Goal: Information Seeking & Learning: Learn about a topic

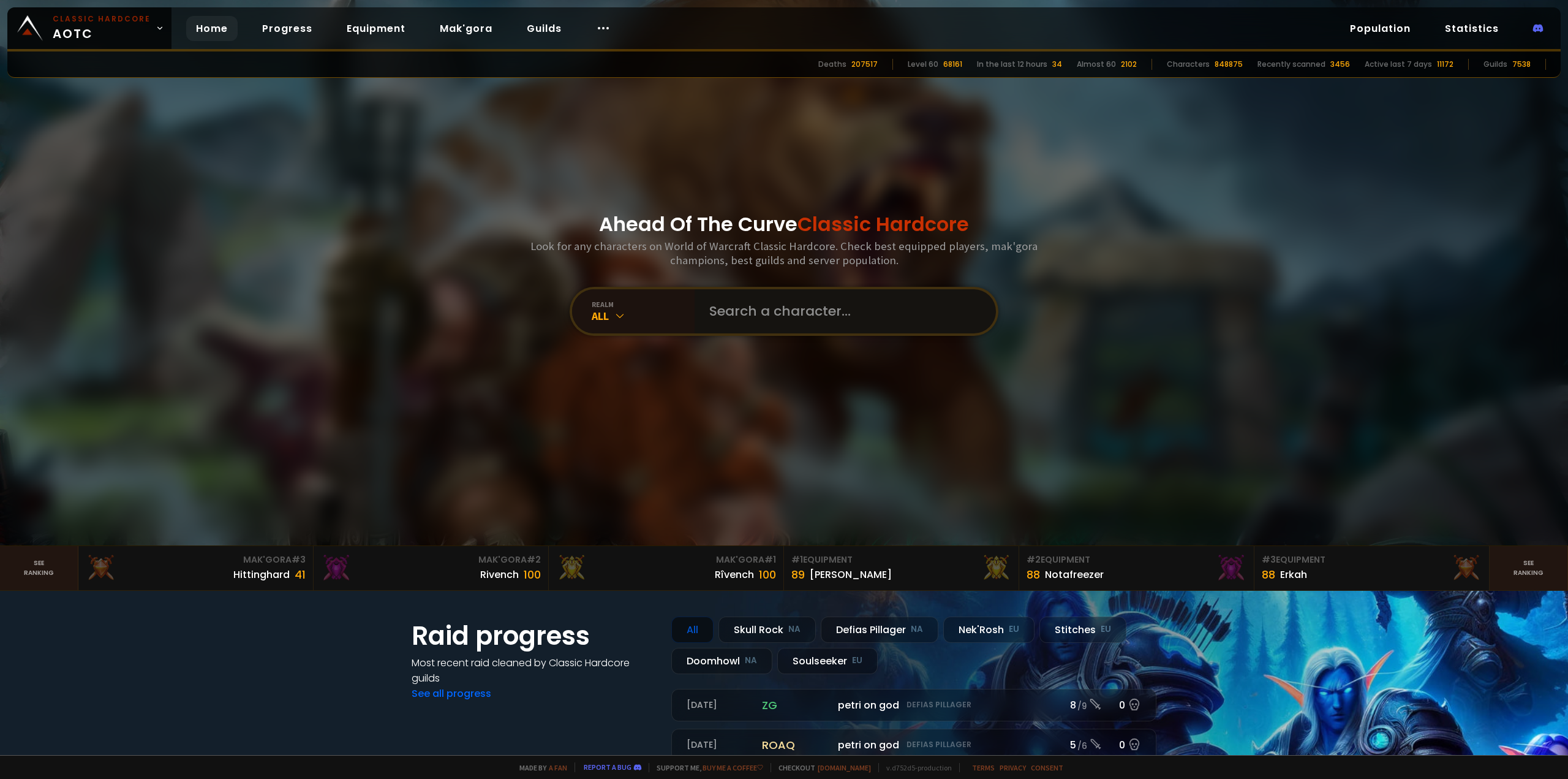
click at [742, 328] on input "text" at bounding box center [841, 312] width 279 height 44
type input "Mortiflouz"
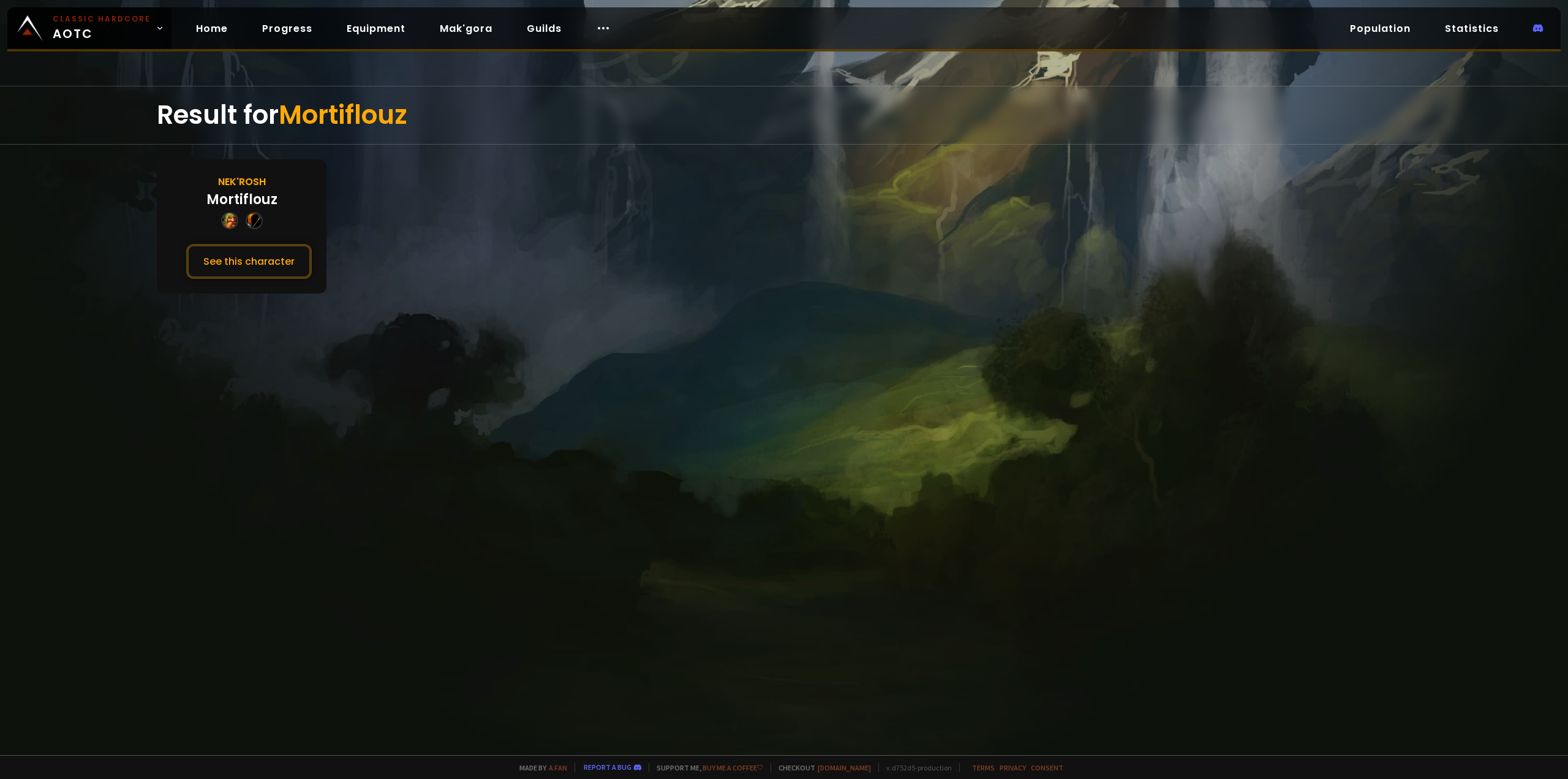
click at [244, 204] on div "Mortiflouz" at bounding box center [242, 199] width 71 height 20
click at [246, 258] on button "See this character" at bounding box center [249, 261] width 126 height 35
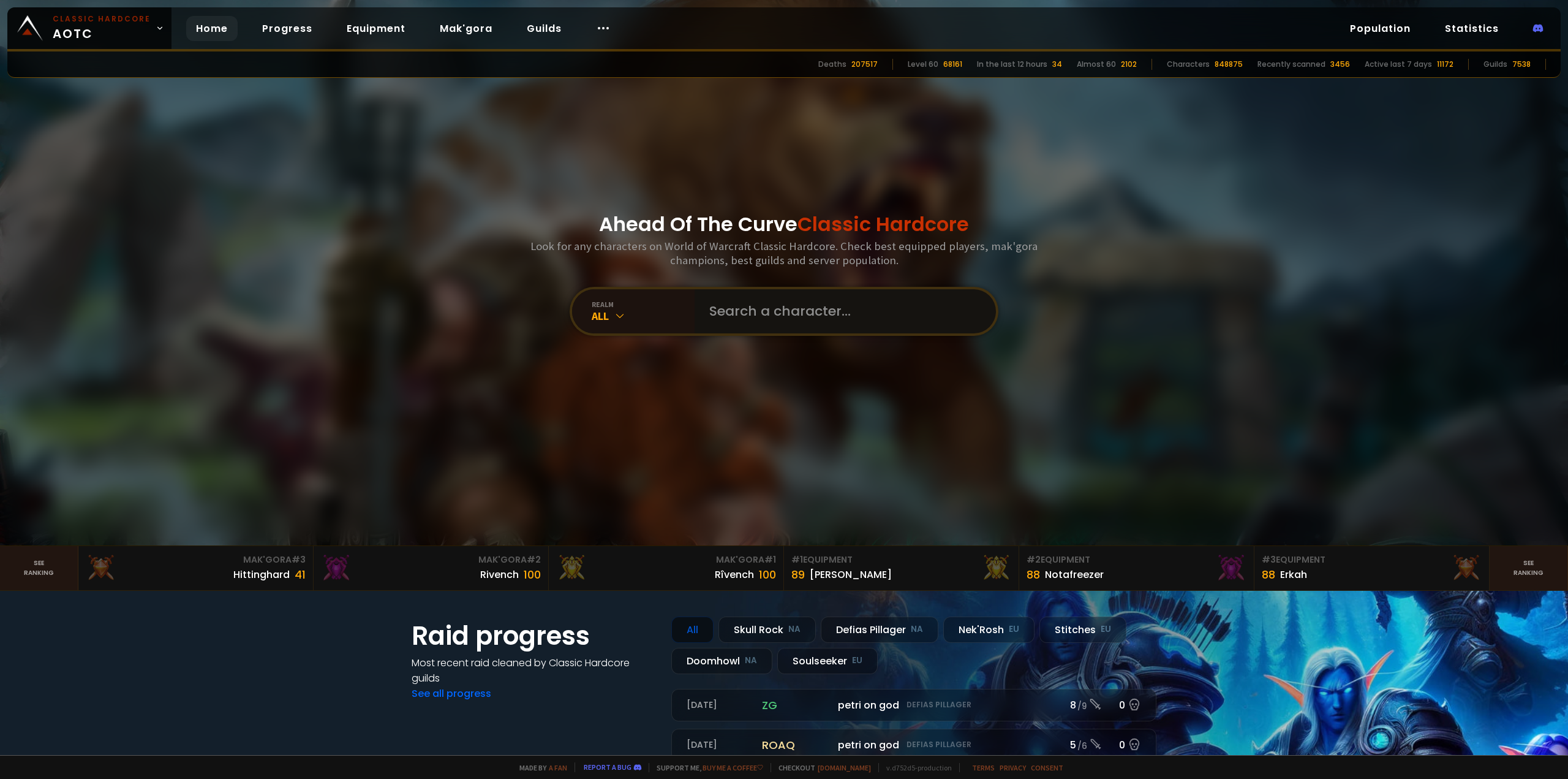
click at [733, 327] on input "text" at bounding box center [841, 312] width 279 height 44
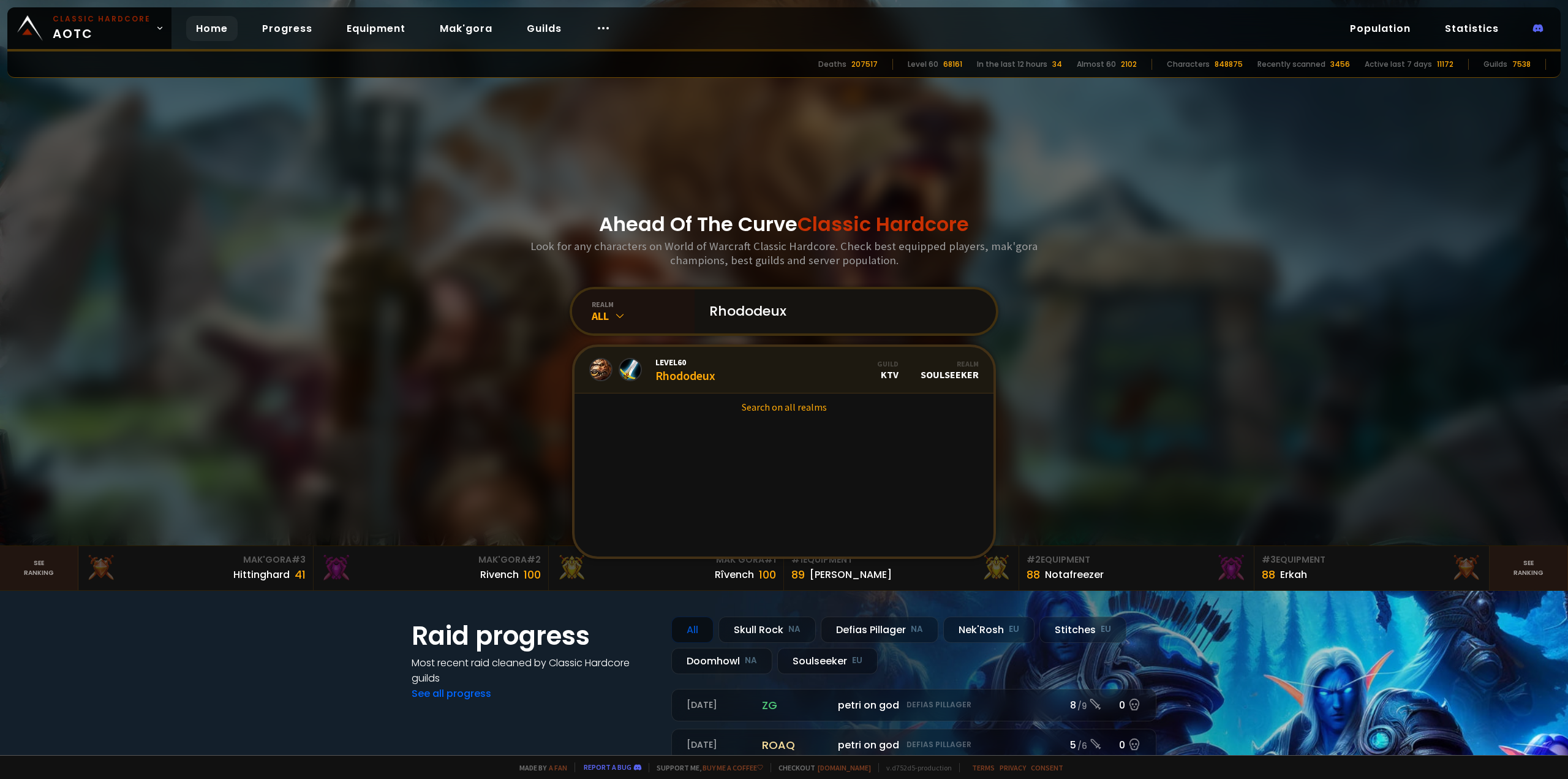
type input "Rhododeux"
click at [744, 371] on link "Level 60 Rhododeux Guild KTV Realm Soulseeker" at bounding box center [784, 370] width 419 height 46
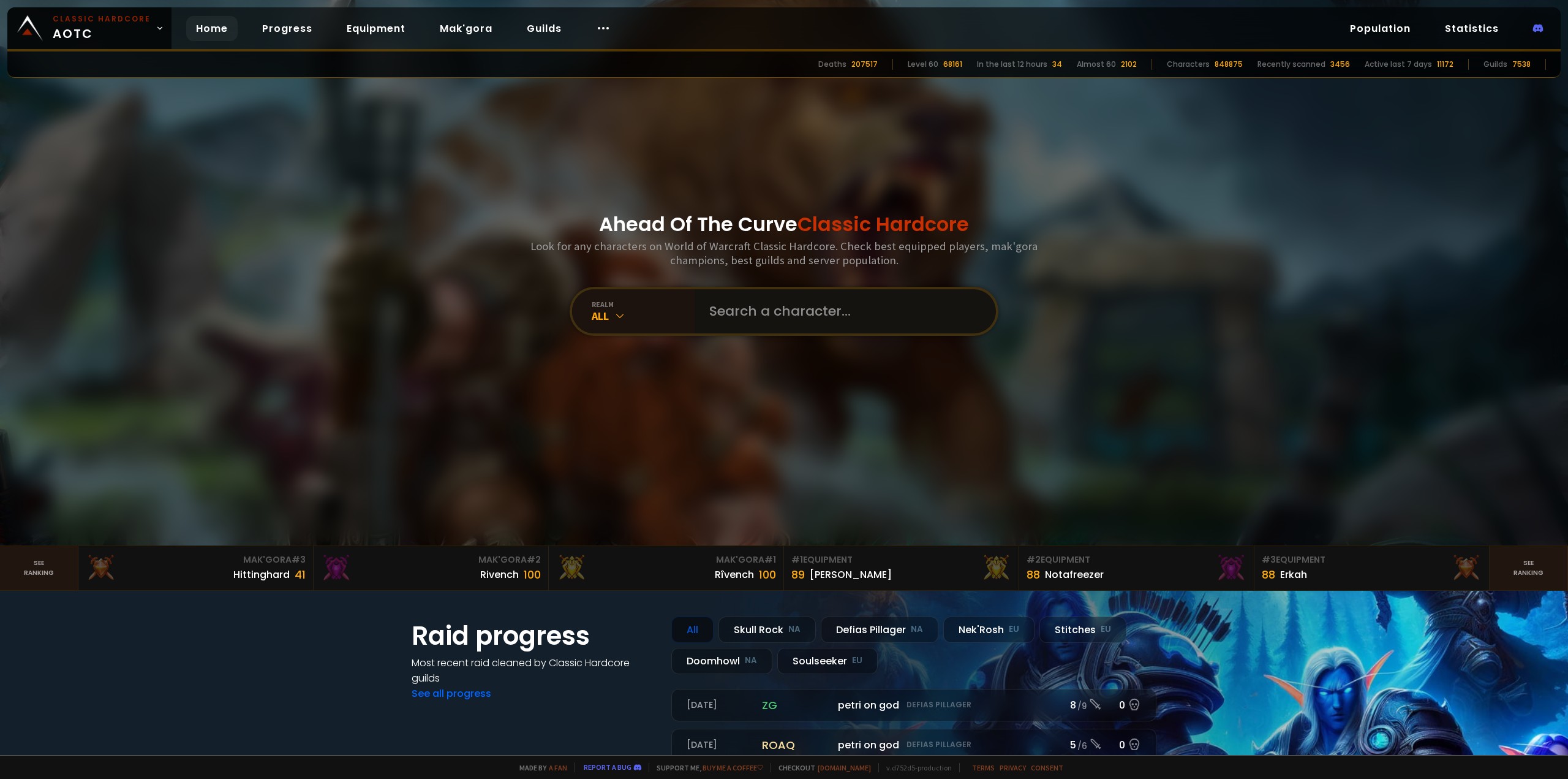
click at [819, 327] on input "text" at bounding box center [841, 312] width 279 height 44
type input "M"
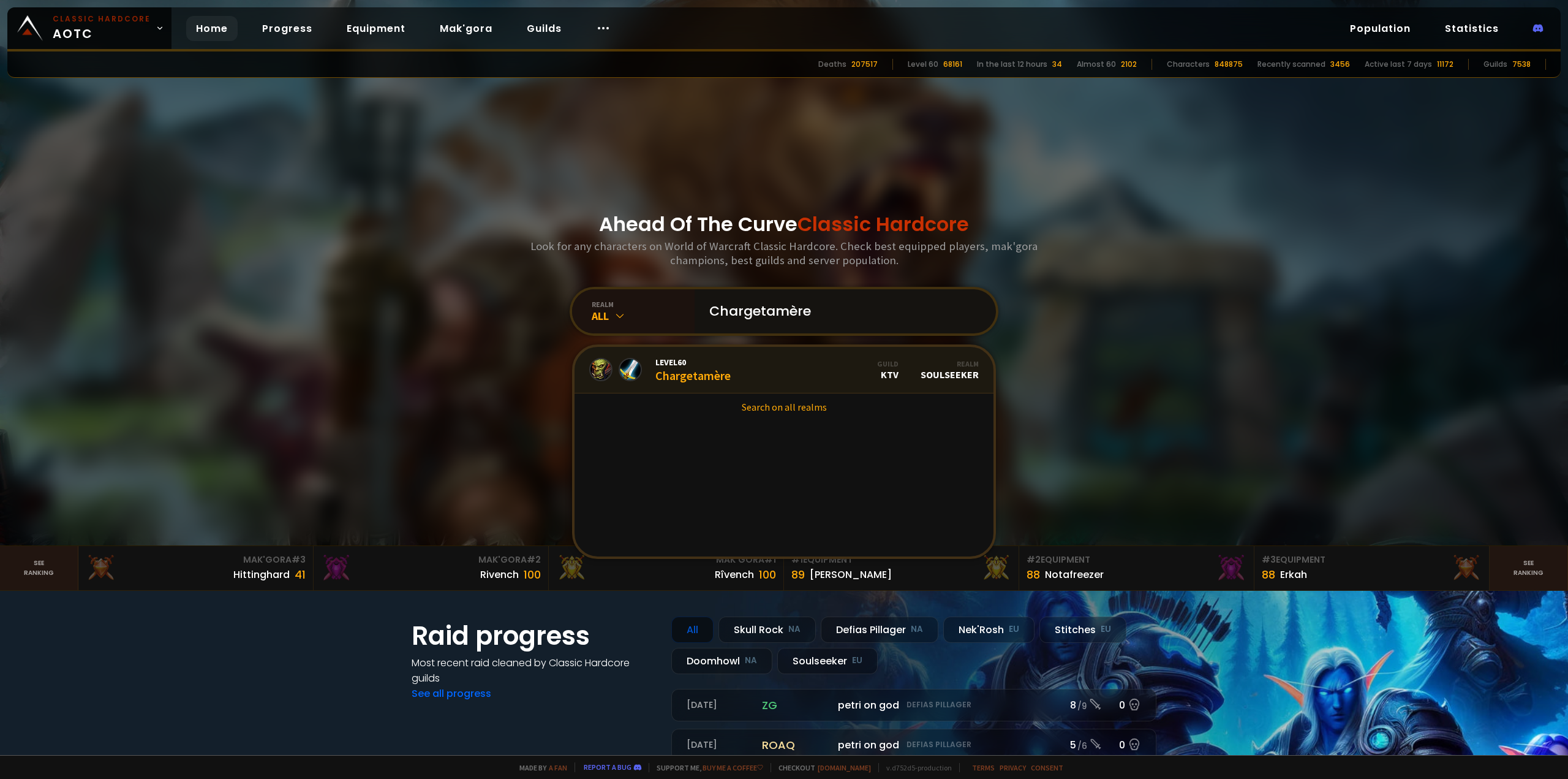
type input "Chargetamère"
click at [789, 365] on link "Level 60 Chargetamère Guild KTV Realm Soulseeker" at bounding box center [784, 370] width 419 height 46
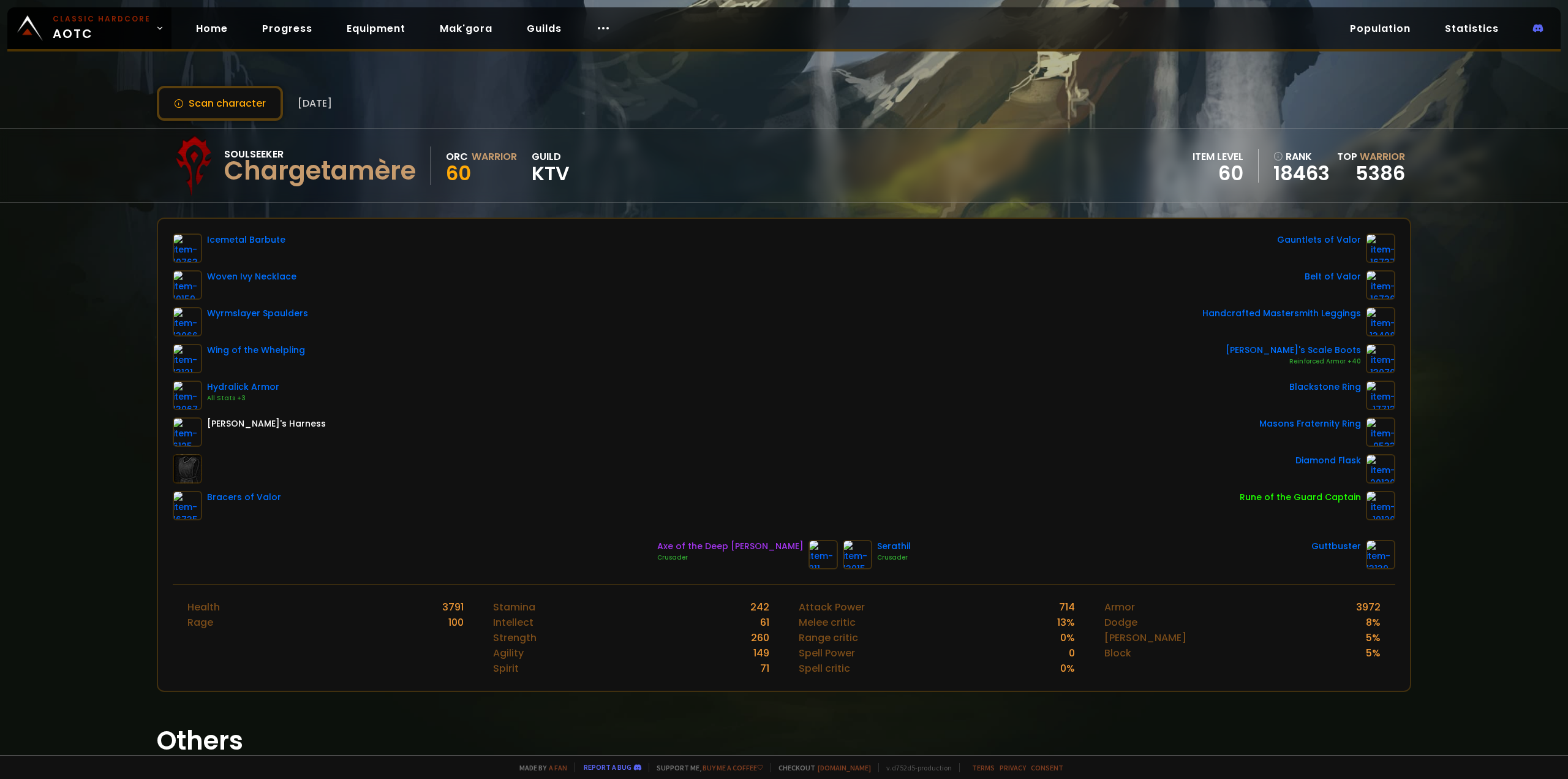
click at [569, 270] on div "Icemetal Barbute Woven Ivy Necklace Wyrmslayer Spaulders Wing of the Whelpling …" at bounding box center [784, 377] width 1223 height 287
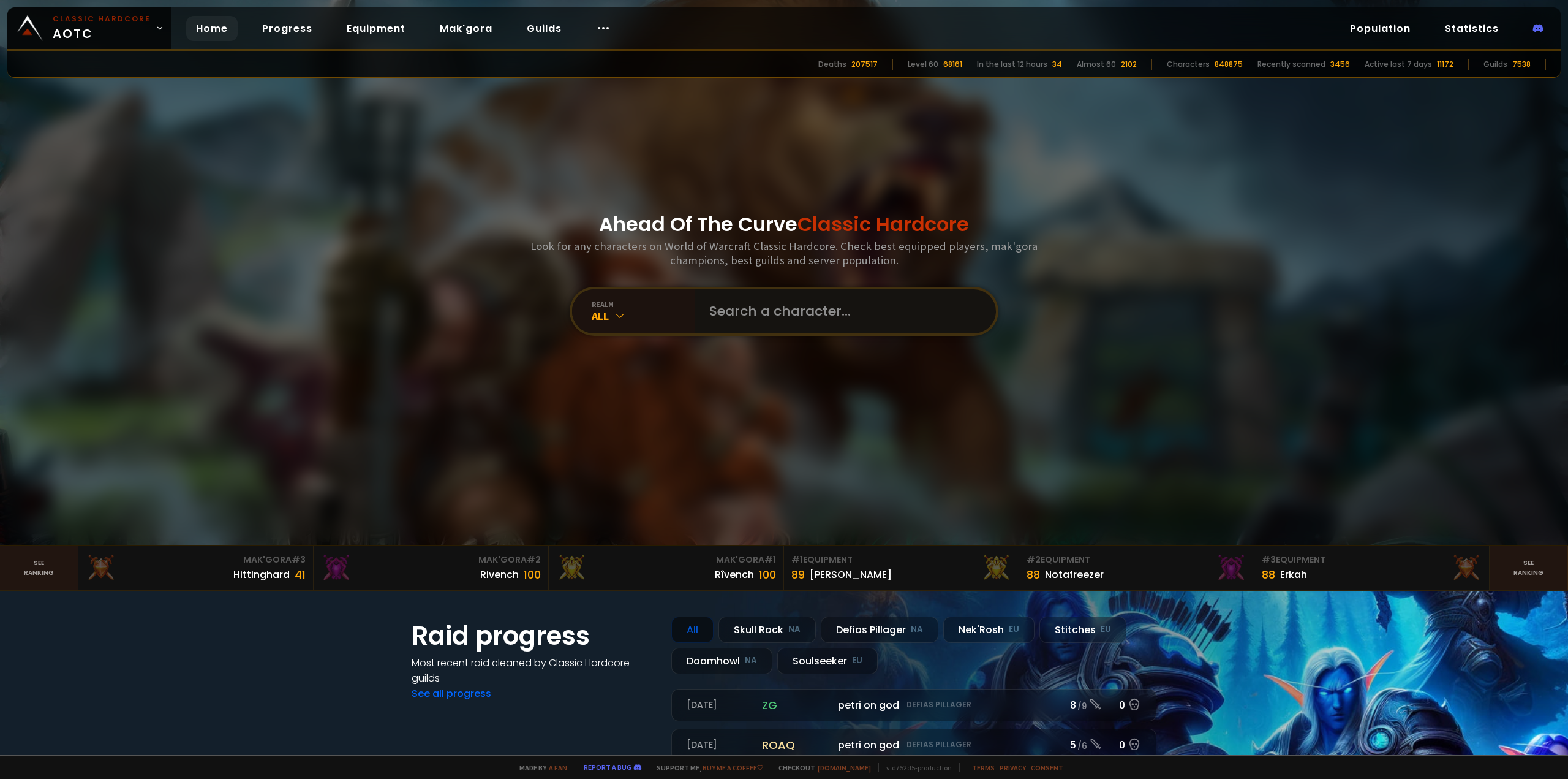
click at [803, 330] on input "text" at bounding box center [841, 312] width 279 height 44
type input "Mortiflouz"
